Goal: Task Accomplishment & Management: Manage account settings

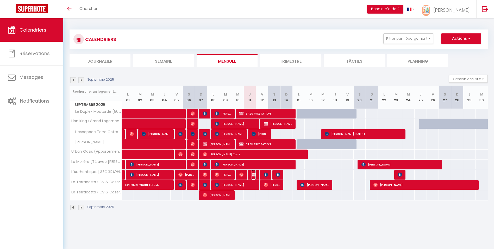
click at [255, 174] on img at bounding box center [254, 174] width 4 height 4
select select "OK"
select select "KO"
select select "0"
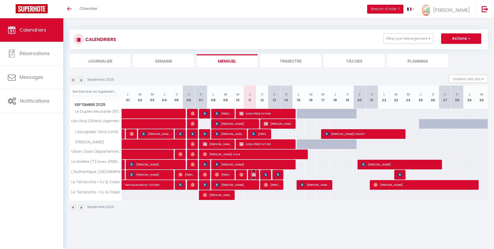
select select "1"
select select
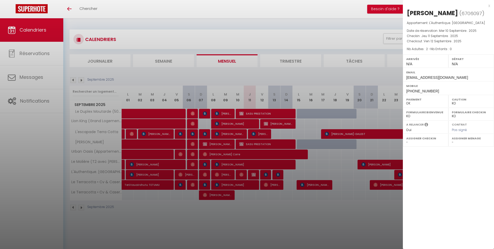
click at [489, 5] on div "x" at bounding box center [446, 6] width 87 height 6
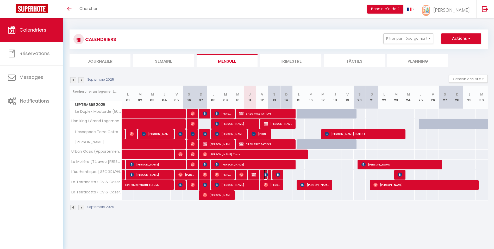
click at [264, 176] on img at bounding box center [266, 174] width 4 height 4
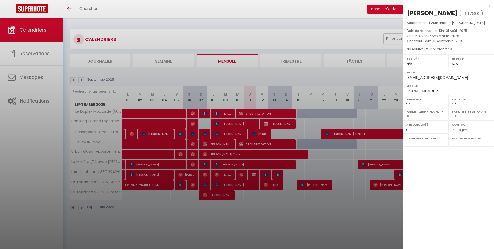
click at [490, 7] on div "x" at bounding box center [446, 6] width 87 height 6
